Goal: Navigation & Orientation: Find specific page/section

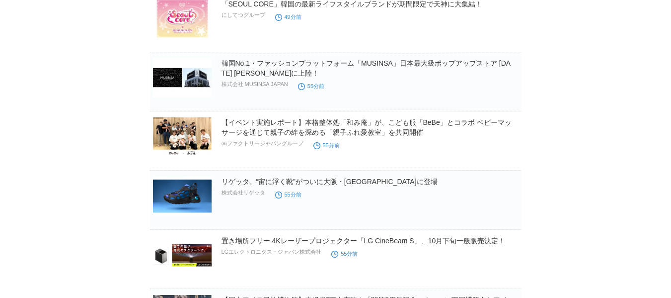
scroll to position [39, 0]
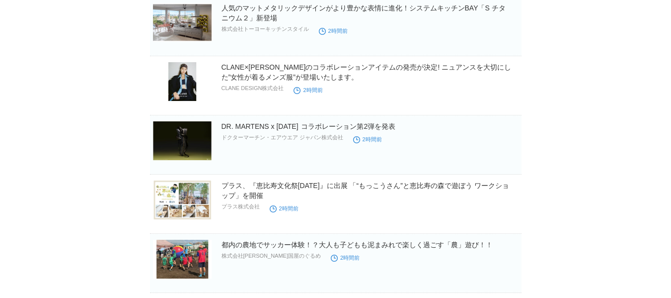
scroll to position [596, 0]
